Goal: Find specific page/section: Find specific page/section

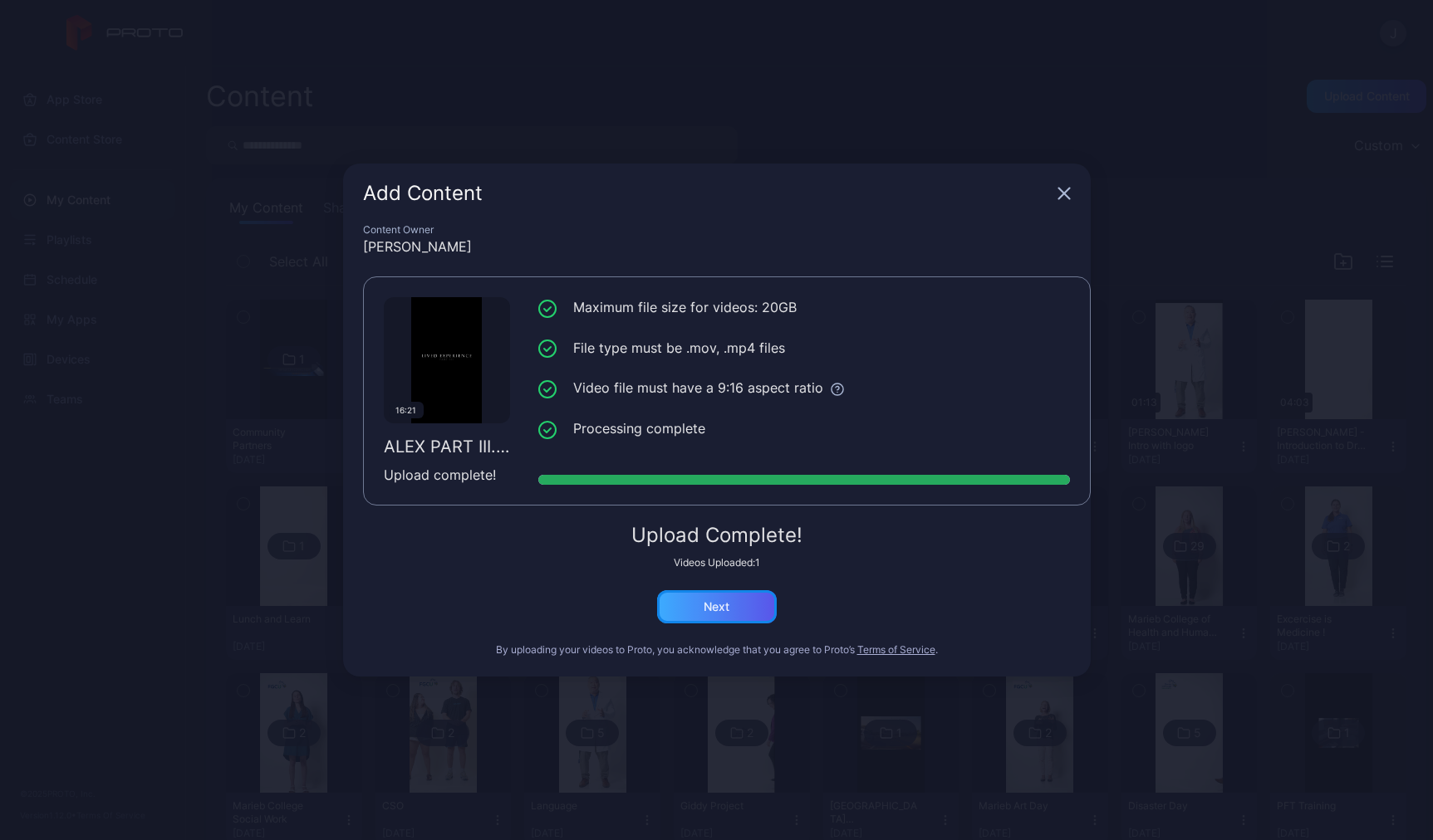
click at [710, 606] on div "Next" at bounding box center [716, 607] width 26 height 13
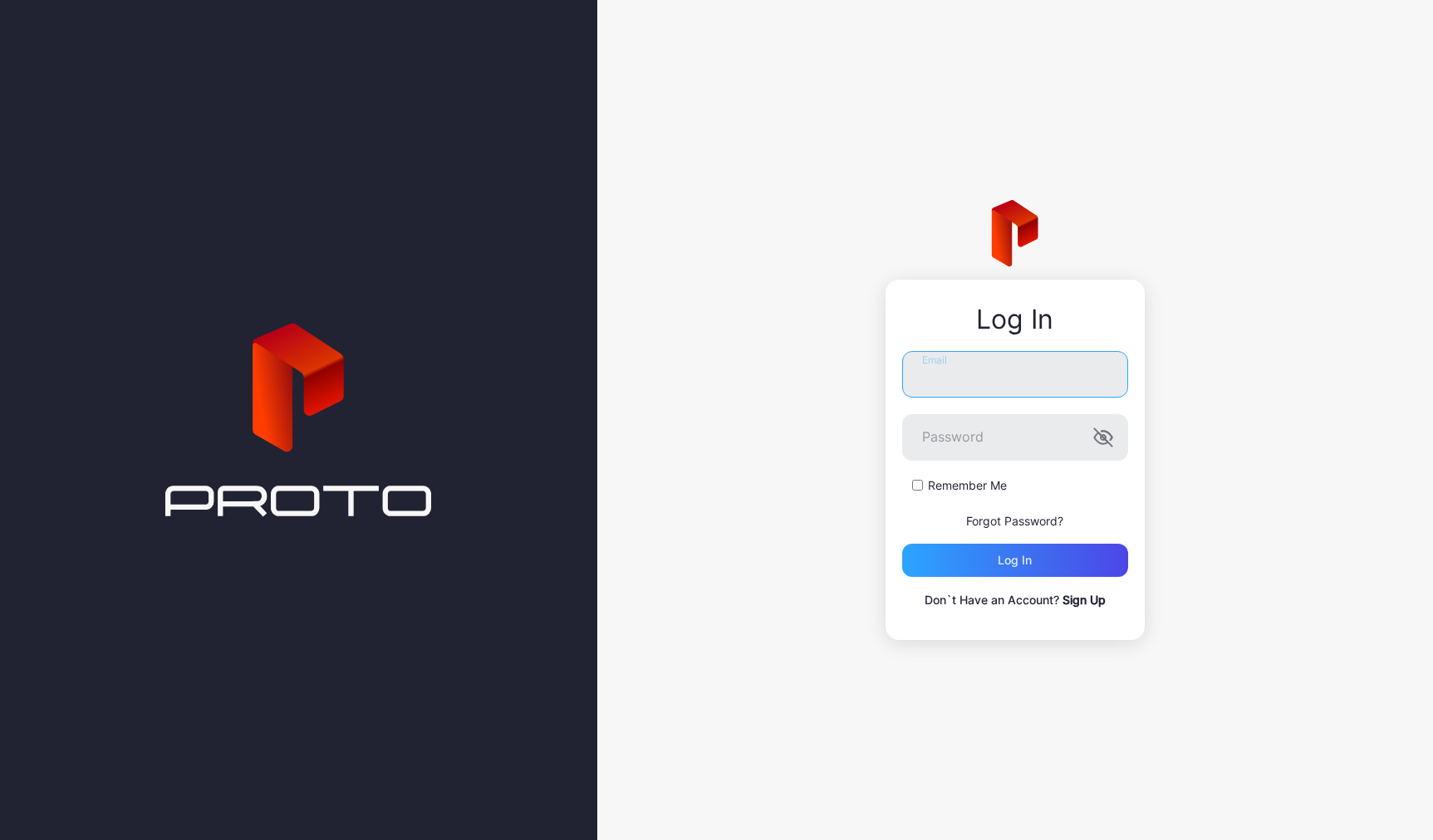
type input "**********"
click at [1011, 558] on div "Log in" at bounding box center [1014, 560] width 34 height 13
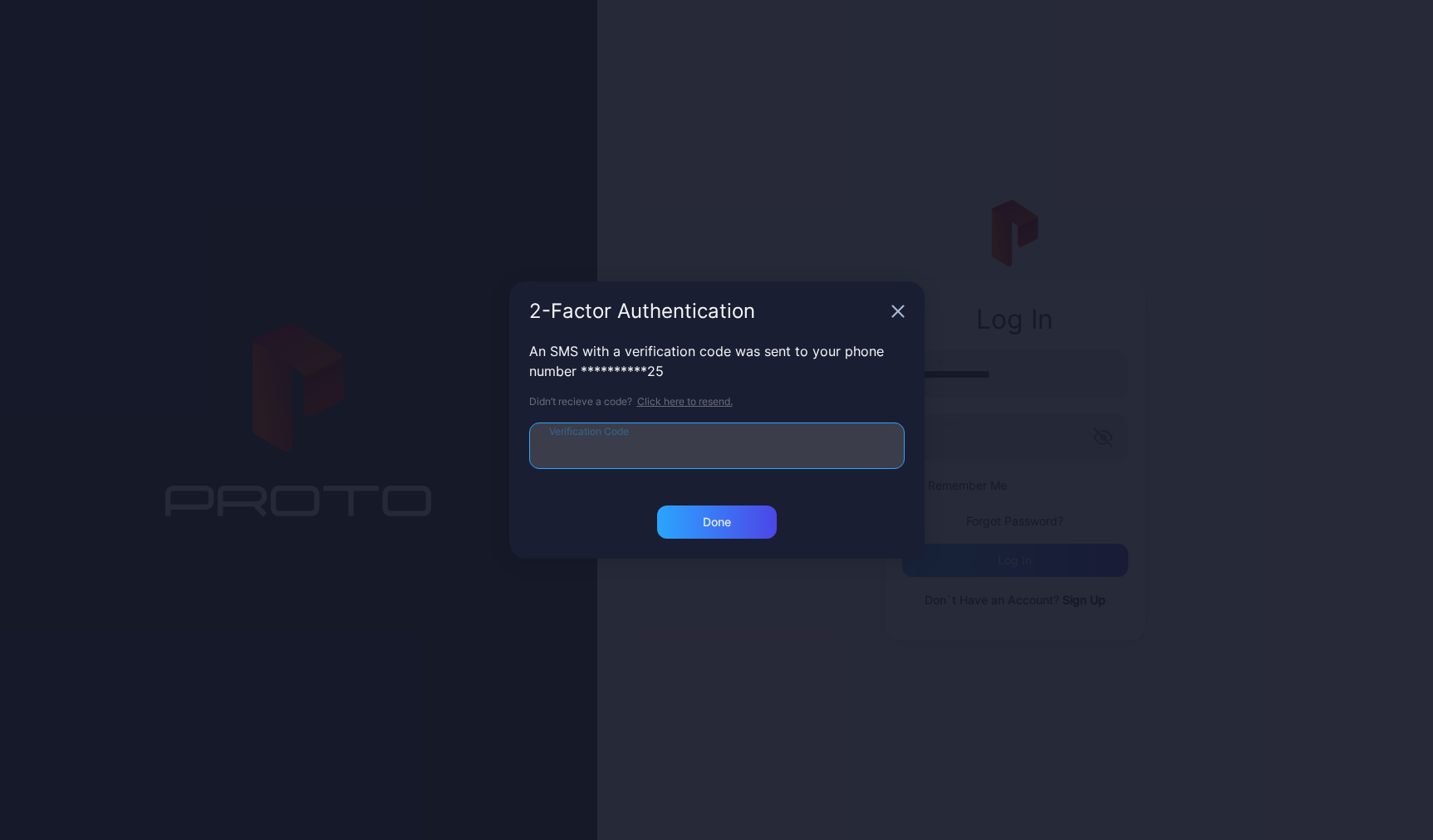
click at [667, 443] on input "Verification Code" at bounding box center [716, 446] width 375 height 47
type input "******"
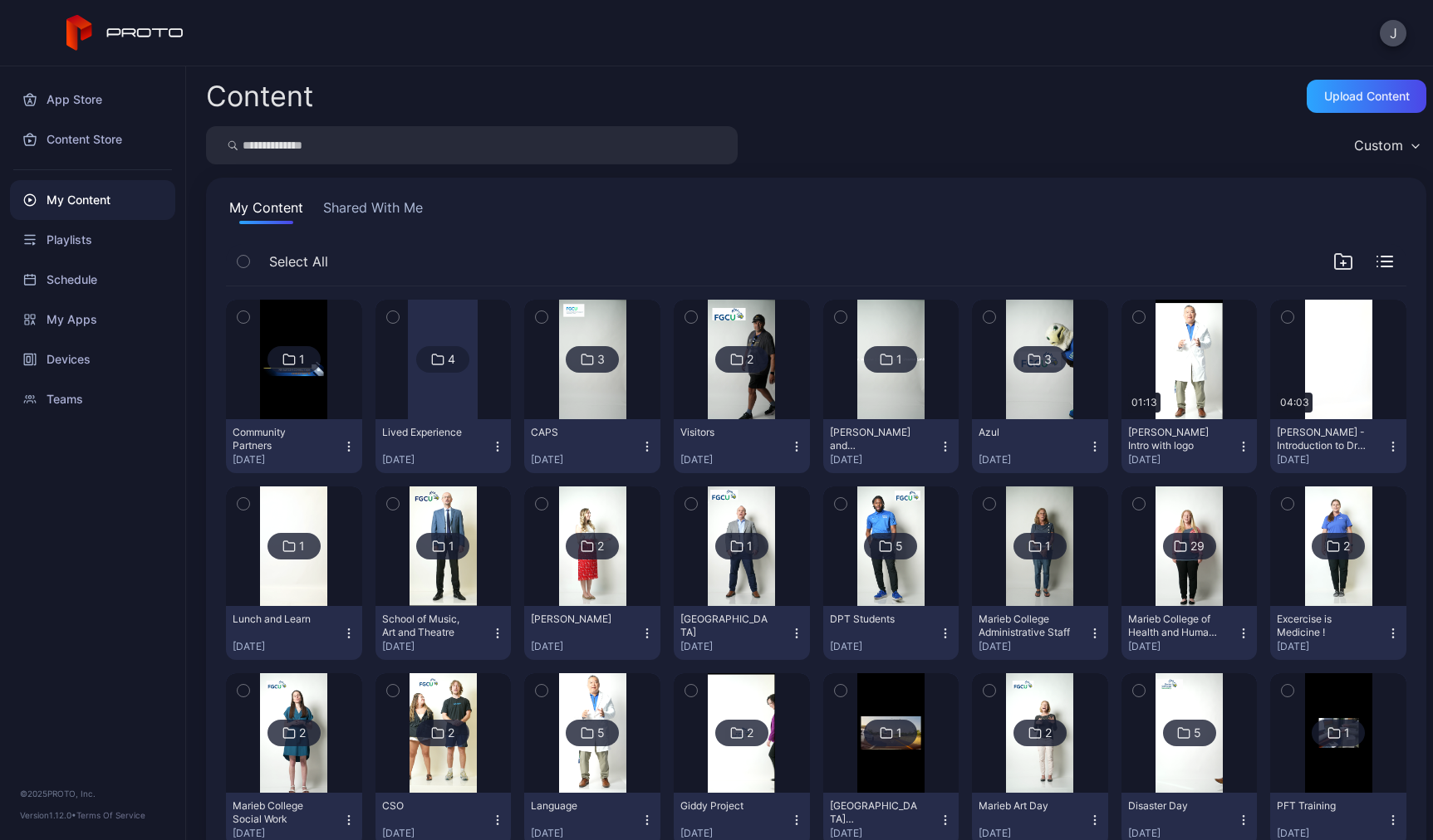
click at [432, 404] on div at bounding box center [443, 359] width 70 height 120
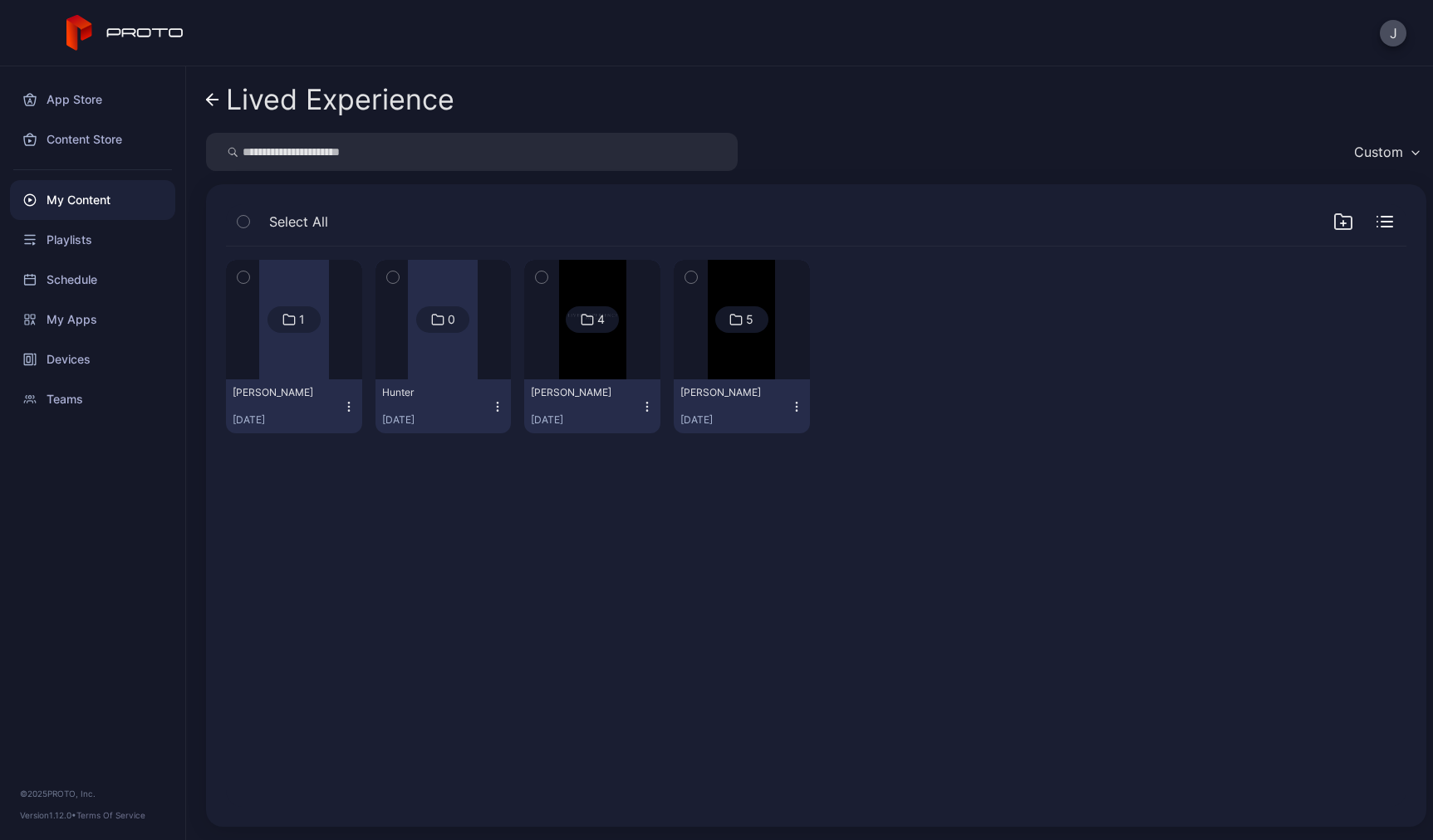
click at [721, 373] on img at bounding box center [740, 319] width 67 height 120
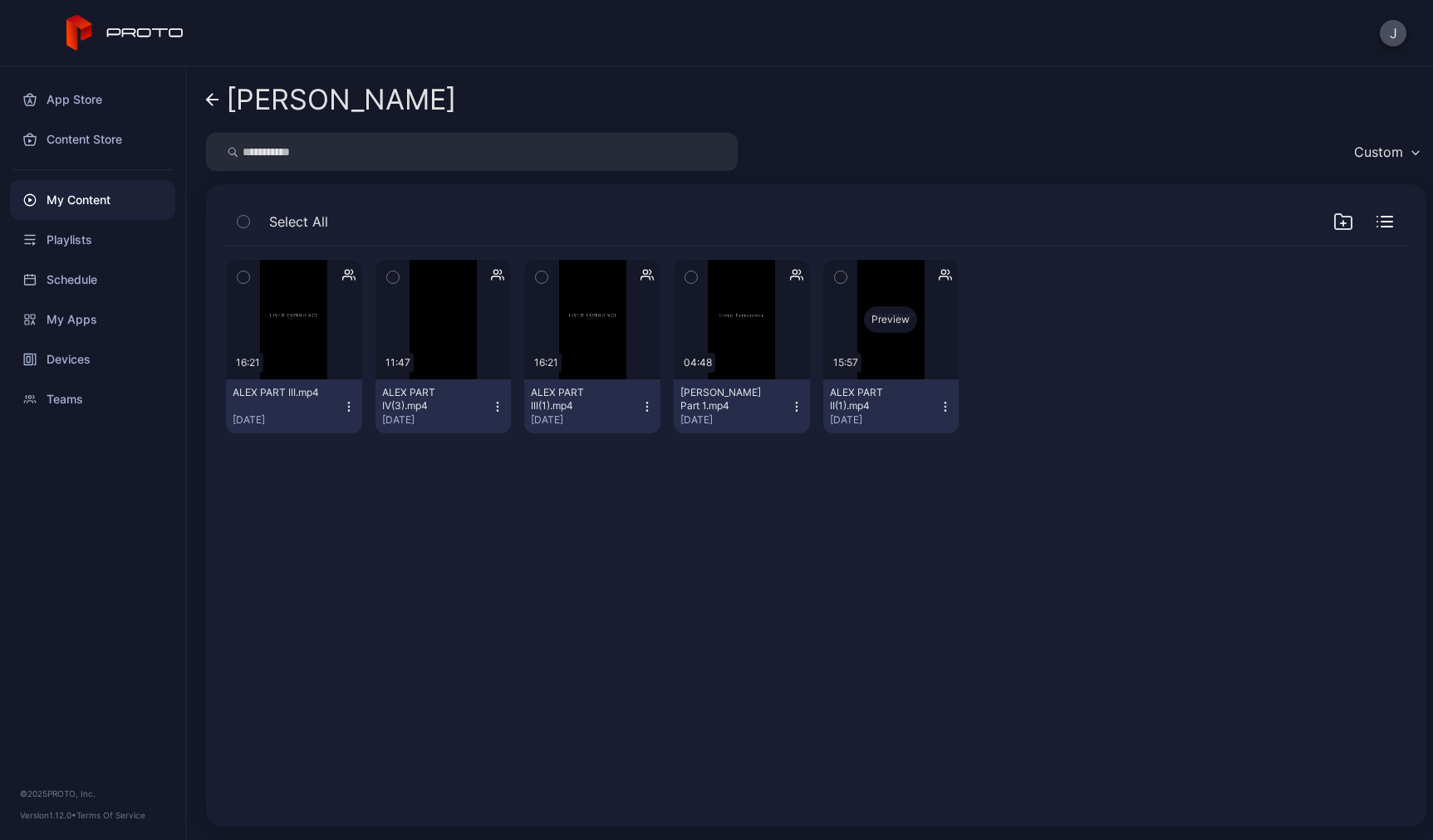
click at [885, 364] on div "Preview" at bounding box center [891, 319] width 136 height 120
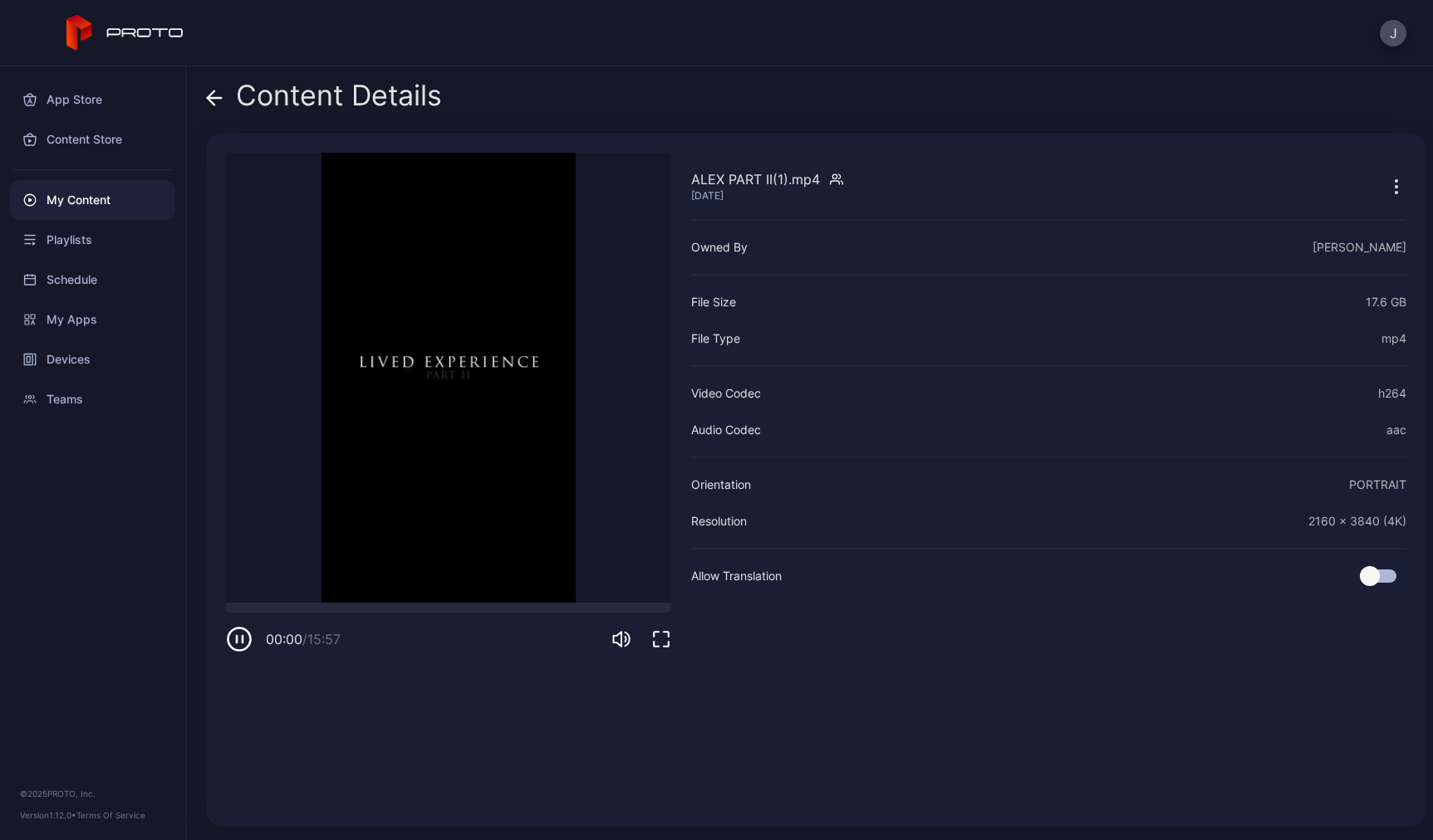
click at [209, 102] on icon at bounding box center [214, 98] width 17 height 17
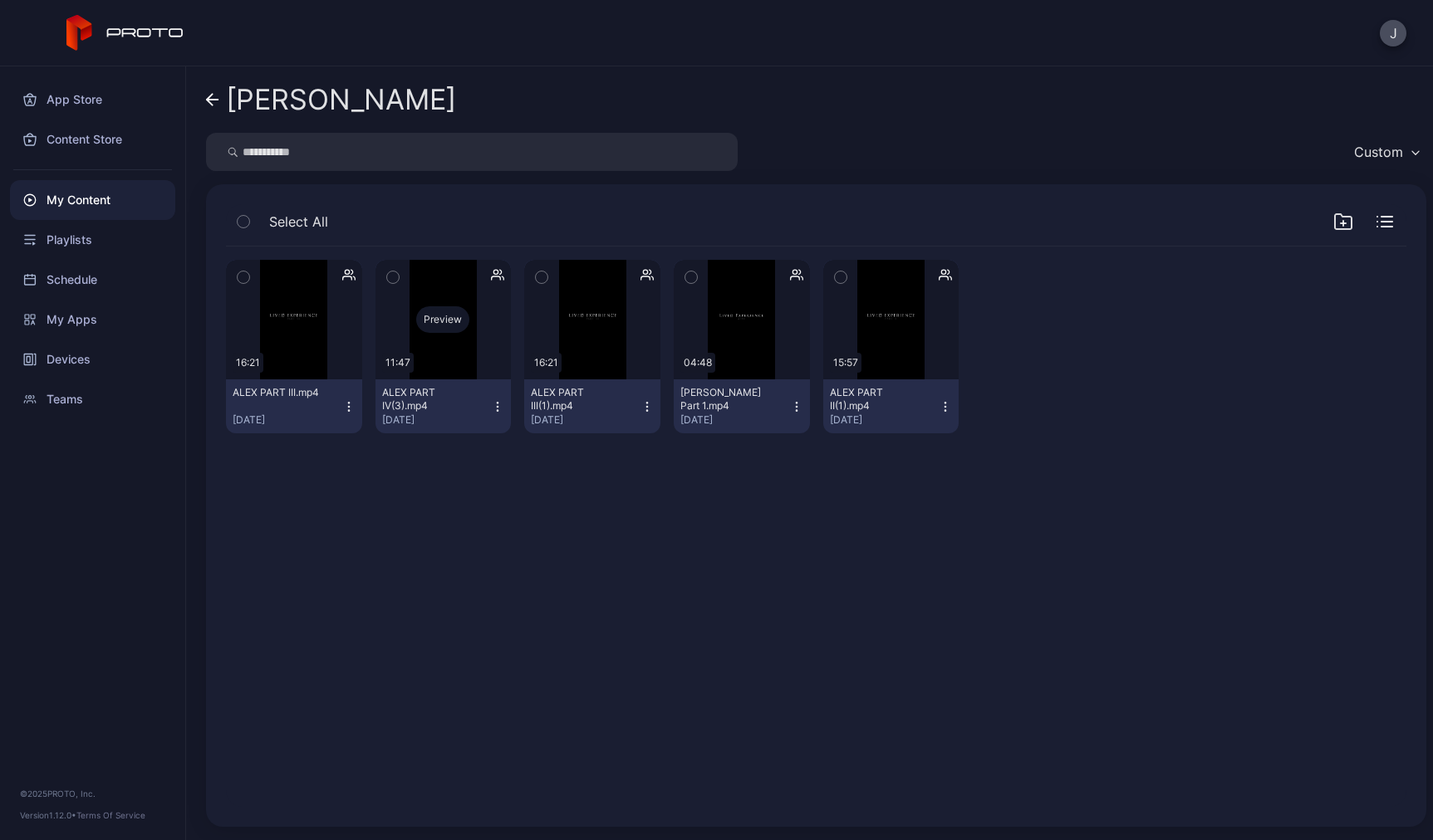
click at [449, 339] on div "Preview" at bounding box center [443, 319] width 136 height 120
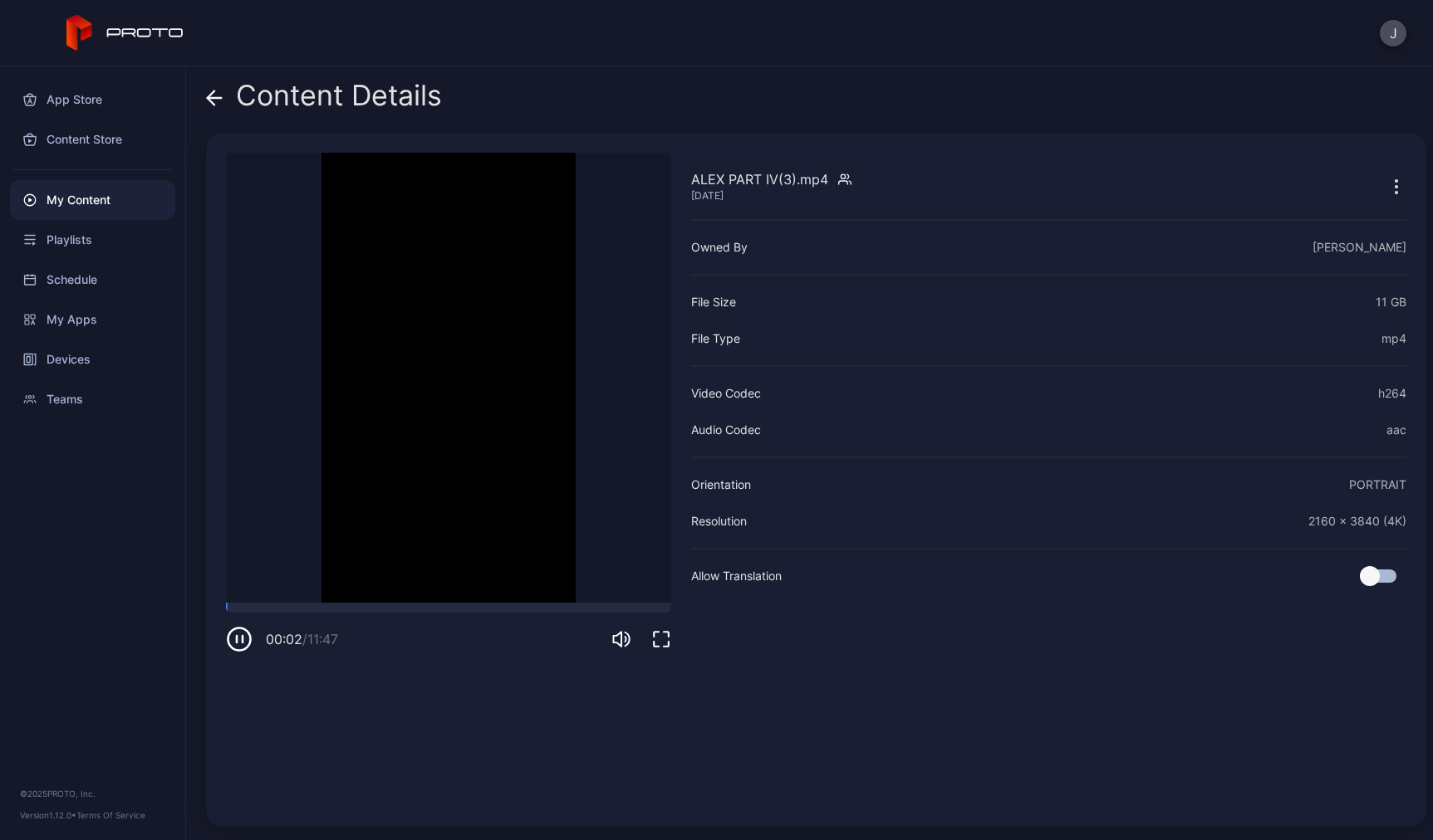
click at [211, 98] on icon at bounding box center [215, 98] width 14 height 0
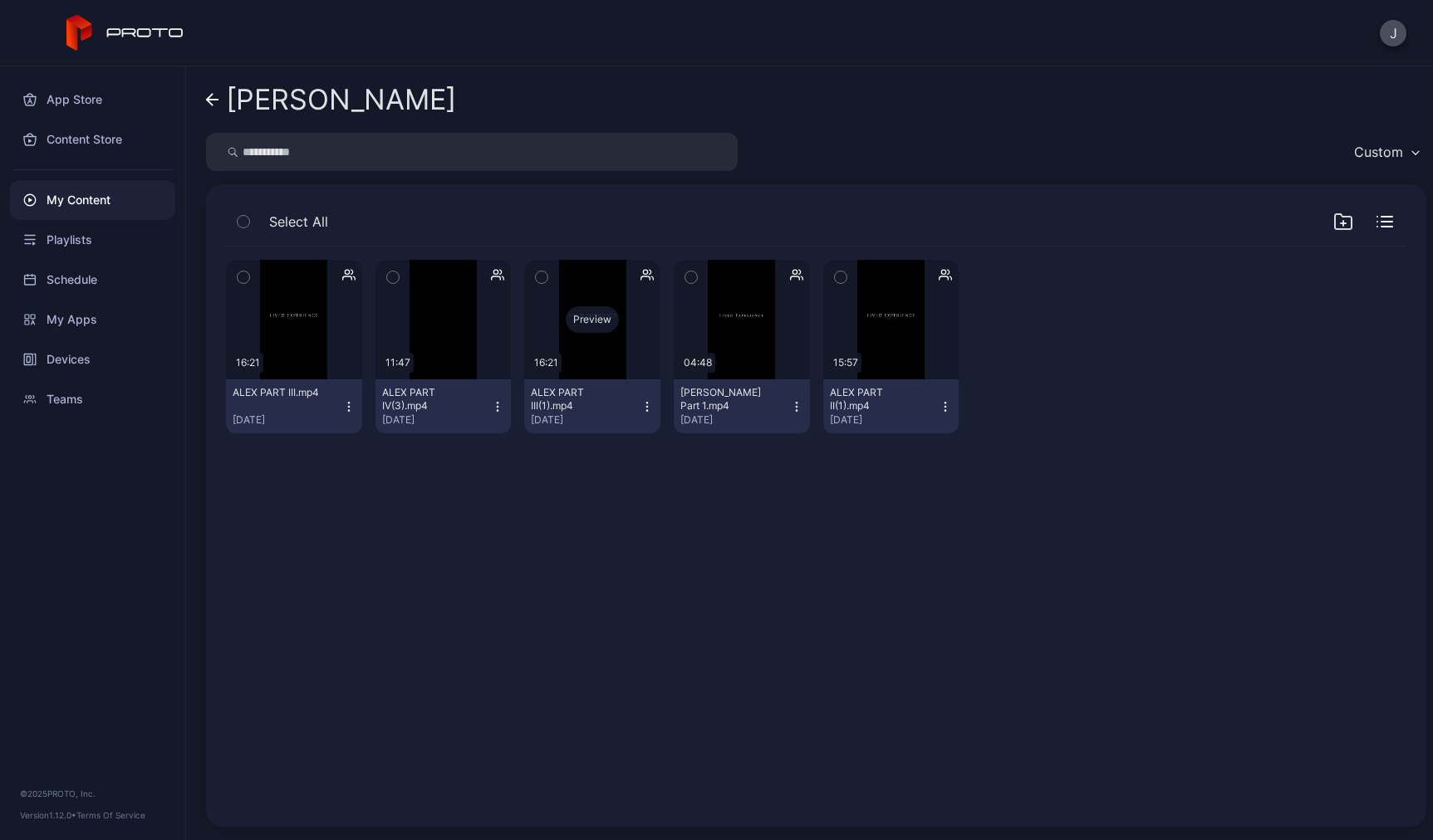
click at [594, 367] on div "Preview" at bounding box center [592, 319] width 136 height 120
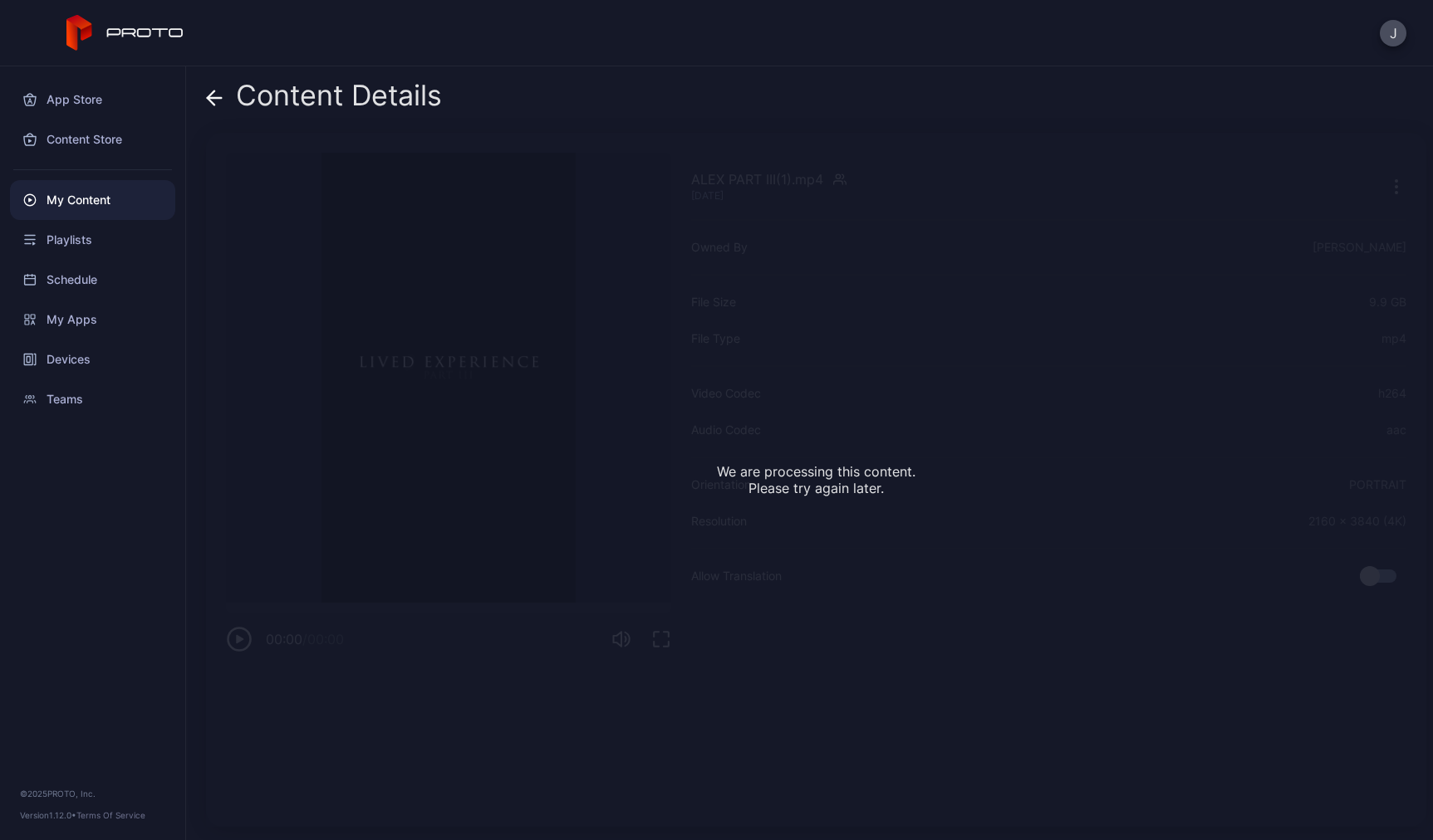
click at [218, 103] on icon at bounding box center [214, 98] width 17 height 17
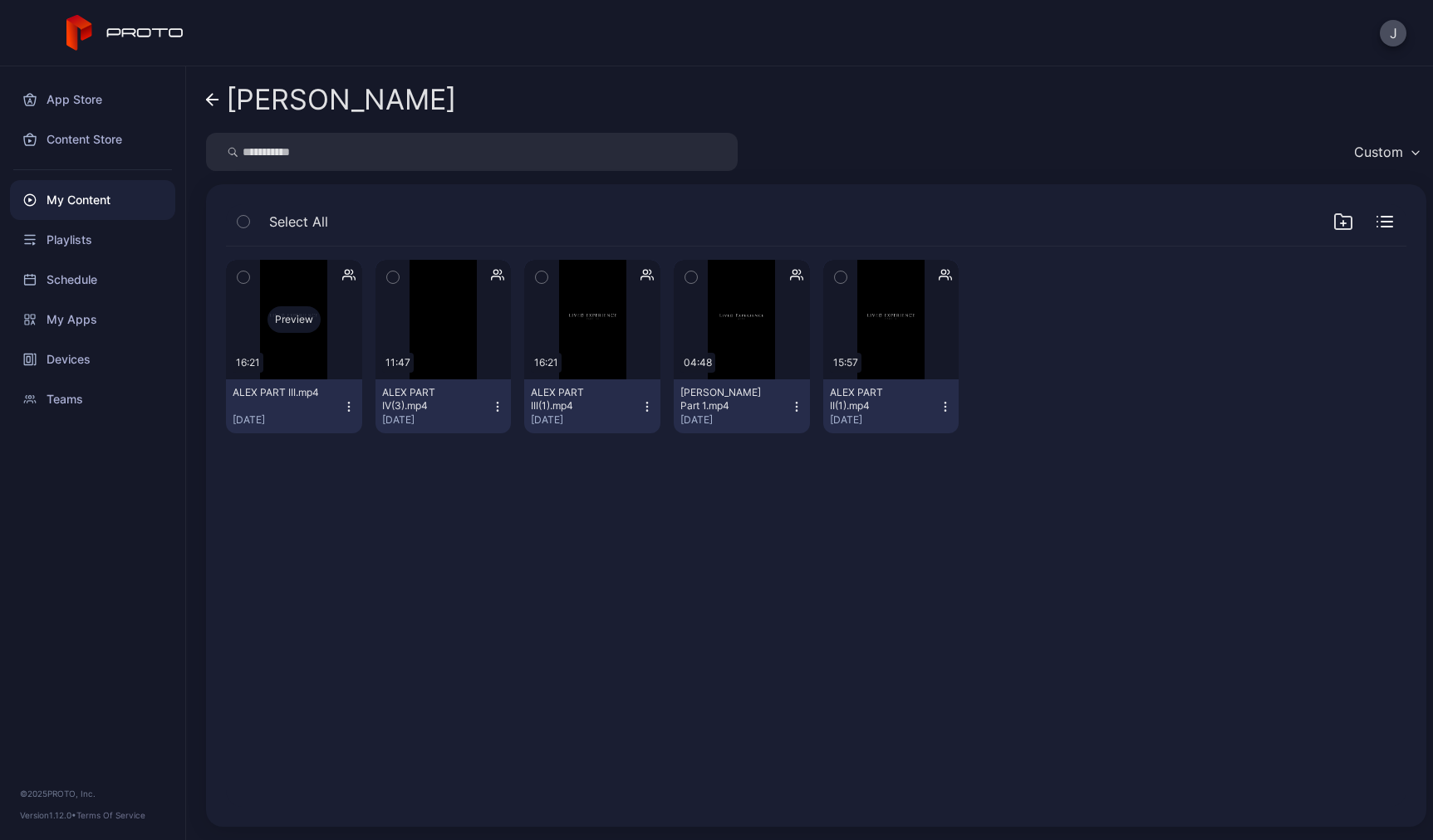
click at [297, 359] on div "Preview" at bounding box center [293, 319] width 136 height 120
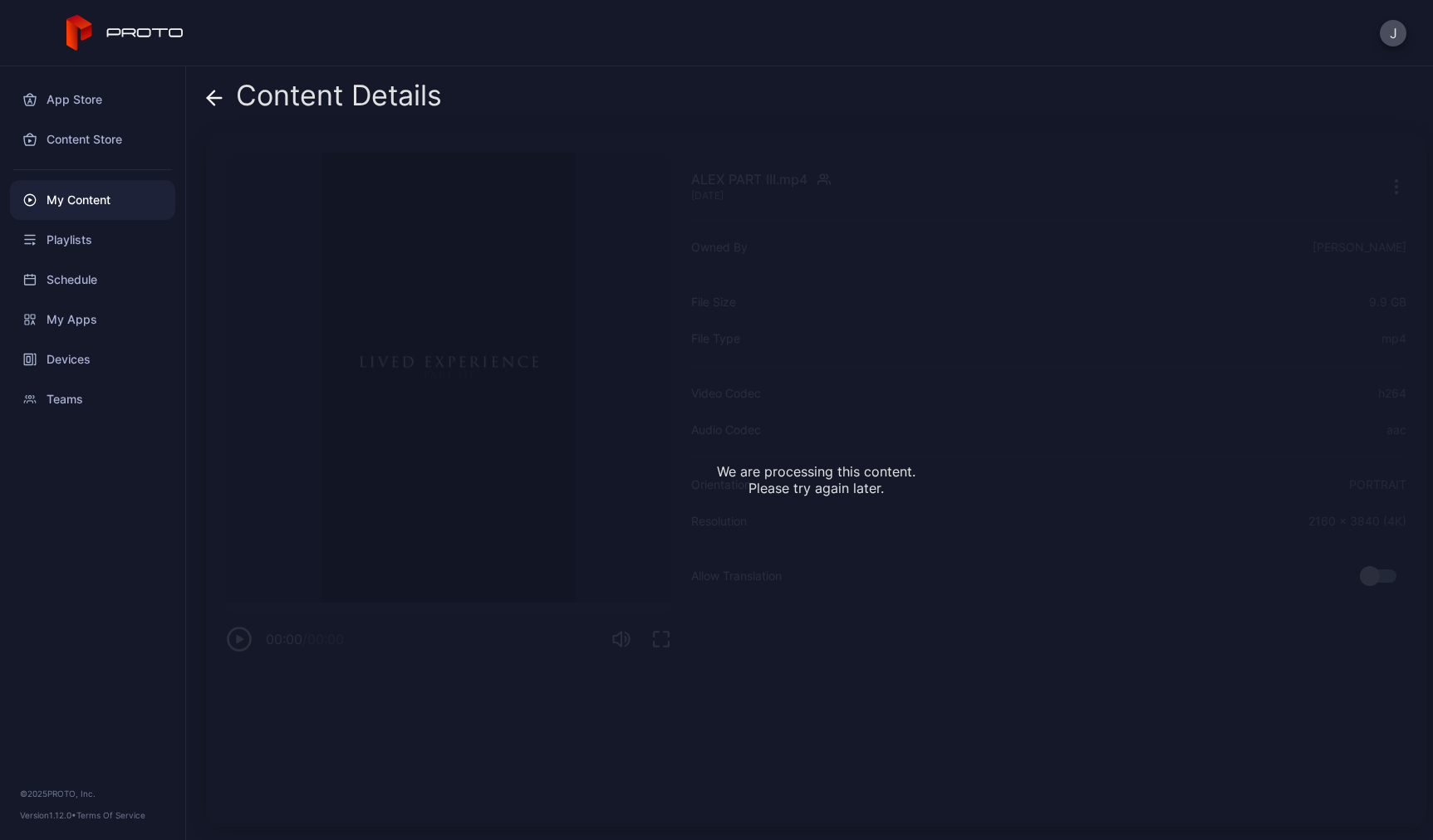
click at [214, 98] on icon at bounding box center [215, 98] width 14 height 0
